Goal: Task Accomplishment & Management: Use online tool/utility

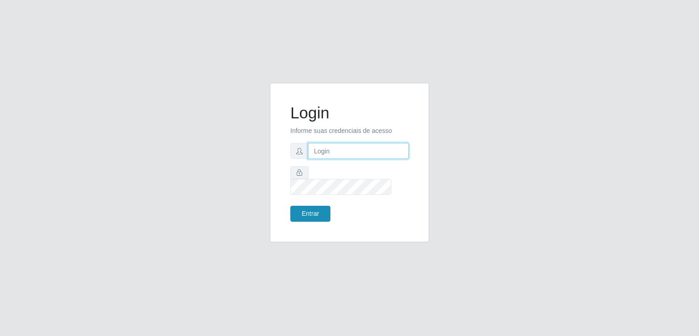
type input "[EMAIL_ADDRESS][DOMAIN_NAME]"
click at [309, 210] on button "Entrar" at bounding box center [310, 214] width 40 height 16
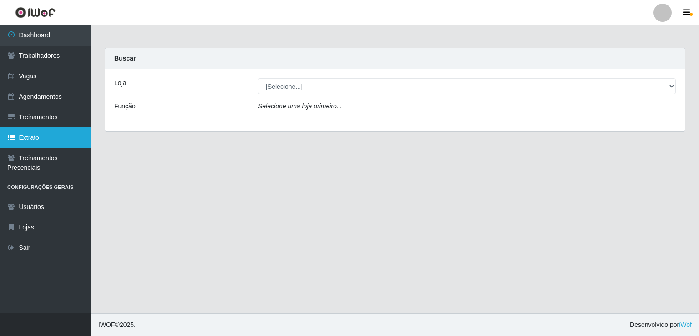
click at [40, 133] on link "Extrato" at bounding box center [45, 137] width 91 height 20
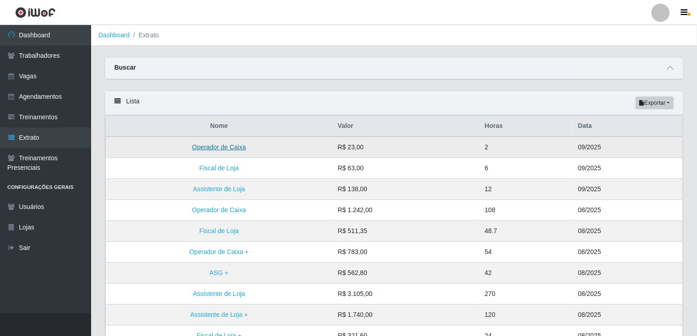
click at [217, 145] on link "Operador de Caixa" at bounding box center [219, 146] width 54 height 7
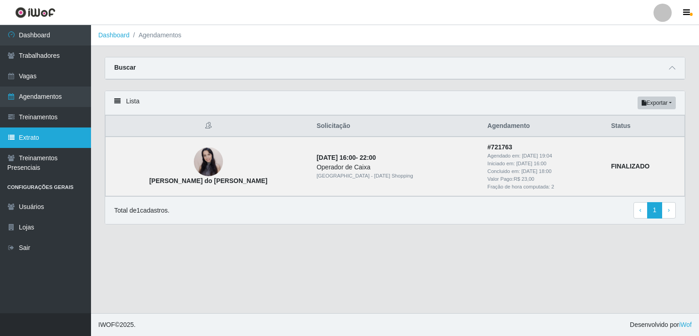
click at [48, 137] on link "Extrato" at bounding box center [45, 137] width 91 height 20
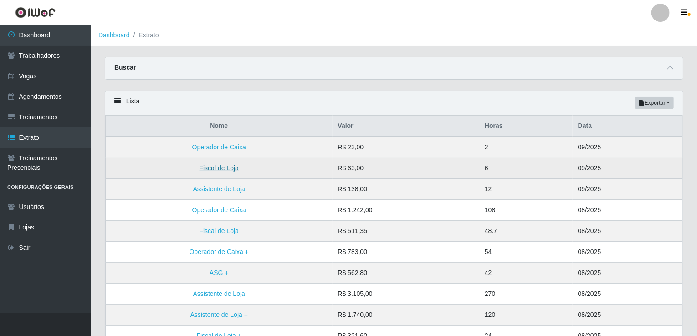
click at [206, 171] on link "Fiscal de Loja" at bounding box center [218, 167] width 39 height 7
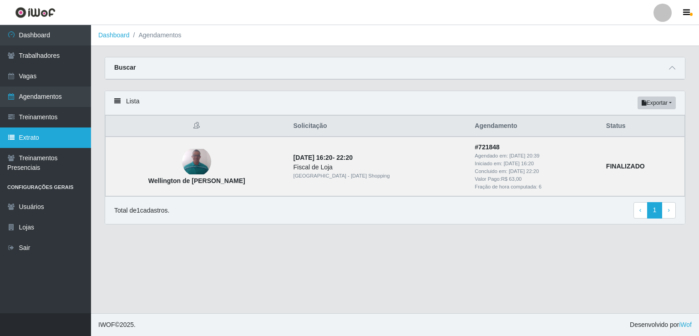
click at [43, 138] on link "Extrato" at bounding box center [45, 137] width 91 height 20
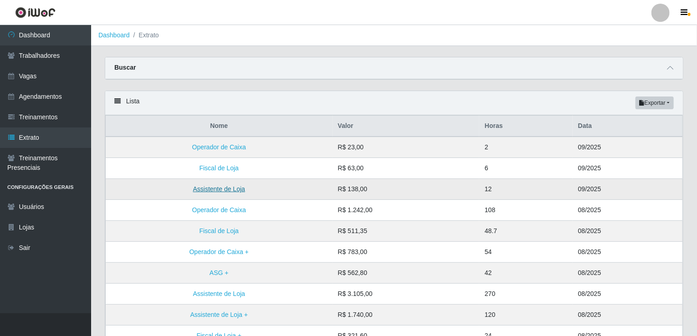
click at [216, 189] on link "Assistente de Loja" at bounding box center [219, 188] width 52 height 7
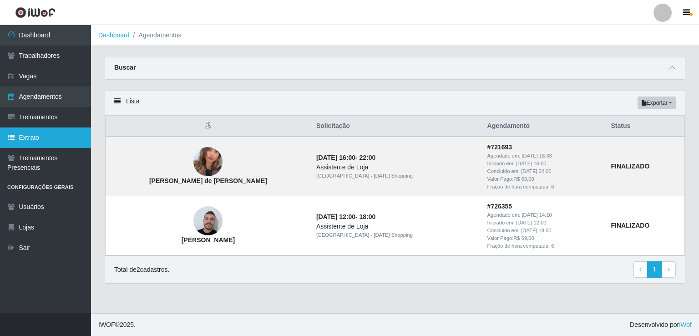
click at [51, 135] on link "Extrato" at bounding box center [45, 137] width 91 height 20
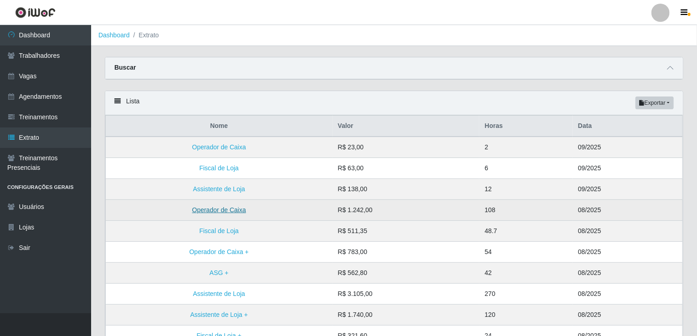
click at [219, 210] on link "Operador de Caixa" at bounding box center [219, 209] width 54 height 7
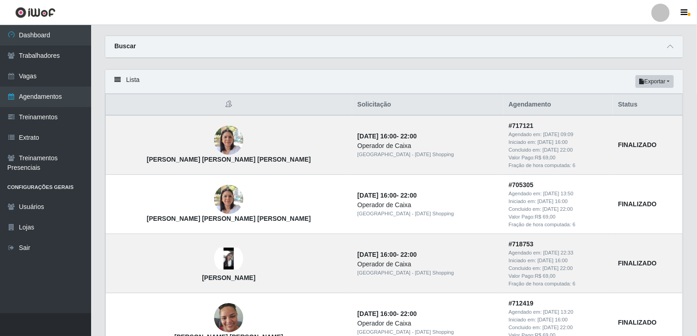
scroll to position [20, 0]
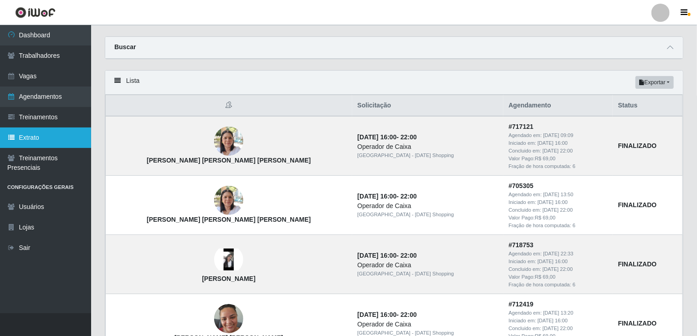
click at [30, 138] on link "Extrato" at bounding box center [45, 137] width 91 height 20
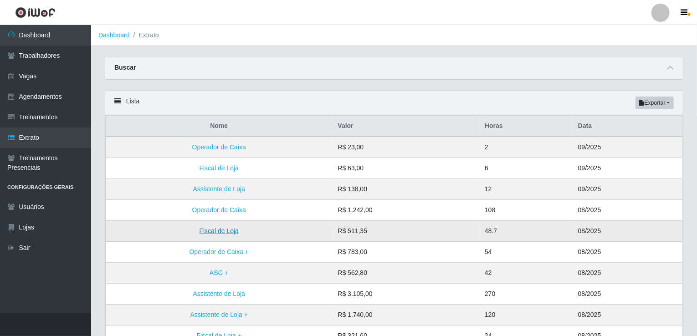
click at [222, 227] on link "Fiscal de Loja" at bounding box center [218, 230] width 39 height 7
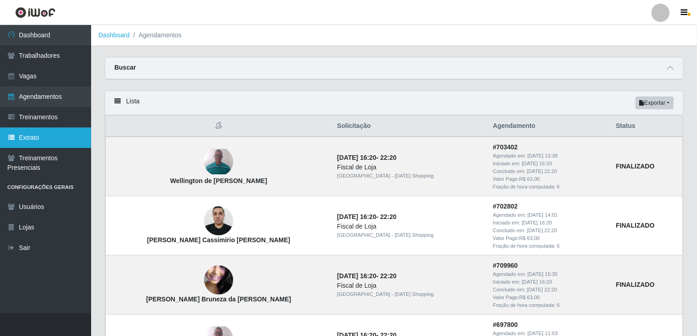
click at [35, 141] on link "Extrato" at bounding box center [45, 137] width 91 height 20
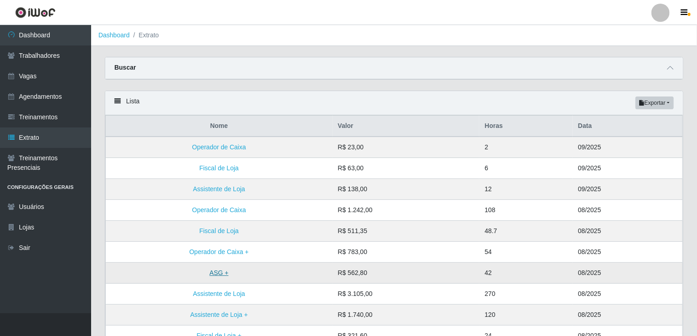
click at [217, 272] on link "ASG +" at bounding box center [218, 272] width 19 height 7
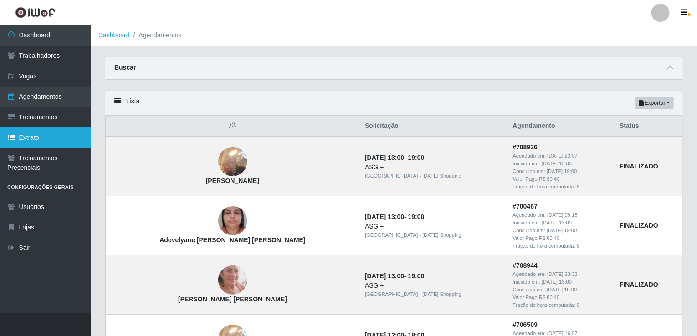
click at [30, 143] on link "Extrato" at bounding box center [45, 137] width 91 height 20
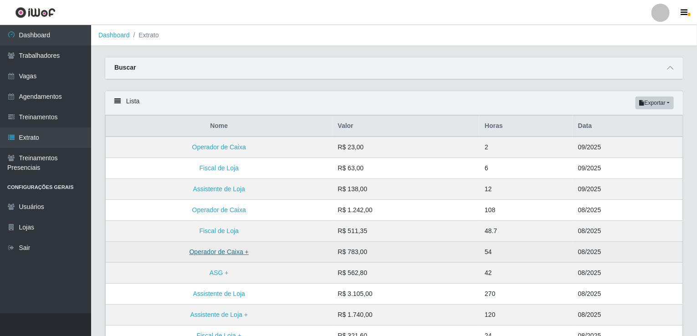
click at [222, 252] on link "Operador de Caixa +" at bounding box center [218, 251] width 59 height 7
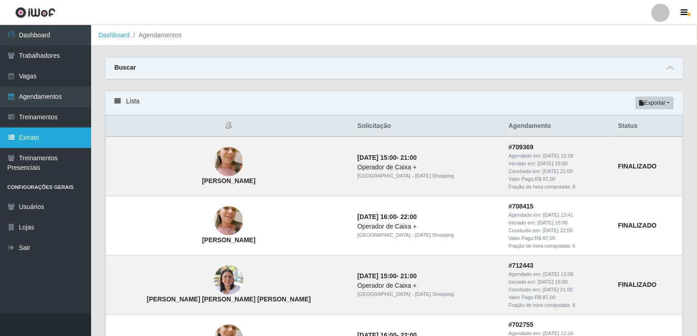
click at [51, 141] on link "Extrato" at bounding box center [45, 137] width 91 height 20
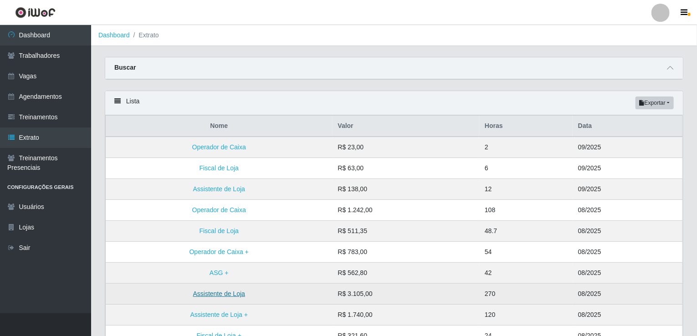
click at [211, 292] on link "Assistente de Loja" at bounding box center [219, 293] width 52 height 7
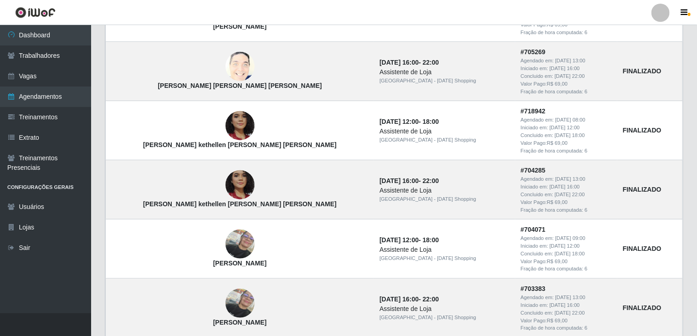
scroll to position [200, 0]
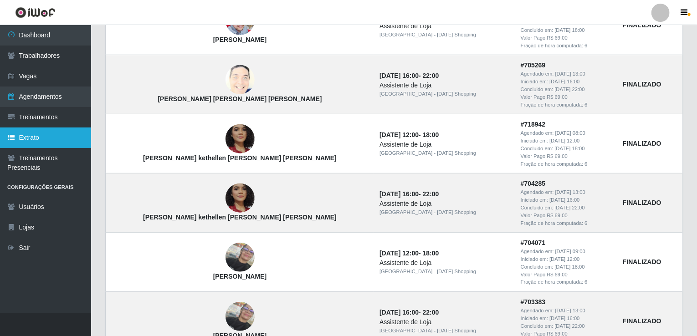
click at [52, 139] on link "Extrato" at bounding box center [45, 137] width 91 height 20
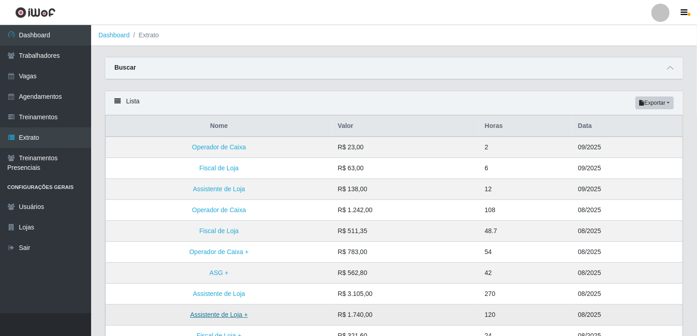
click at [208, 315] on link "Assistente de Loja +" at bounding box center [218, 314] width 57 height 7
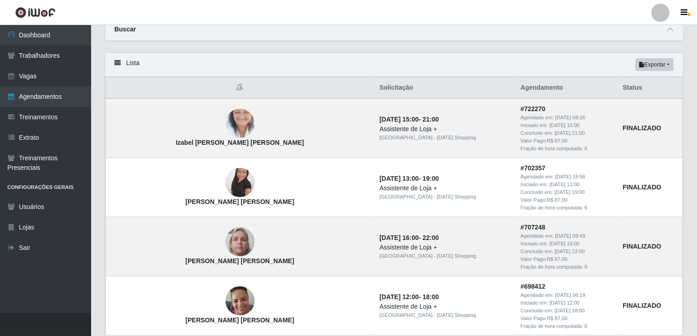
scroll to position [36, 0]
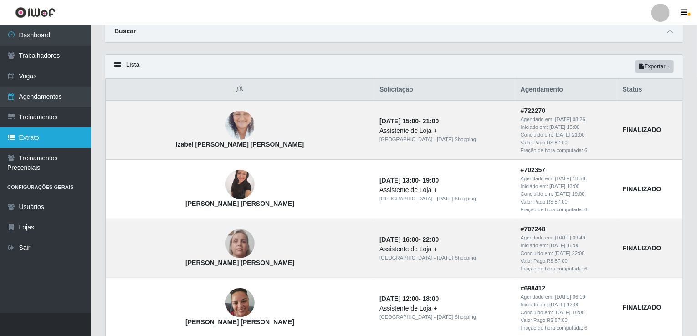
click at [55, 134] on link "Extrato" at bounding box center [45, 137] width 91 height 20
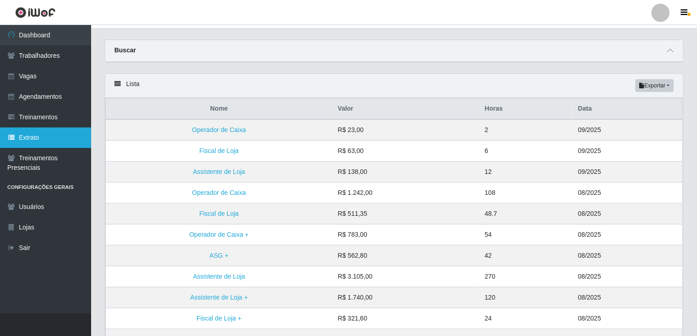
scroll to position [18, 0]
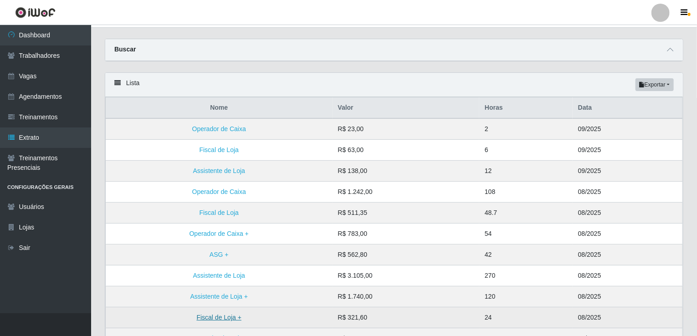
click at [236, 319] on link "Fiscal de Loja +" at bounding box center [219, 317] width 45 height 7
